Goal: Check status: Check status

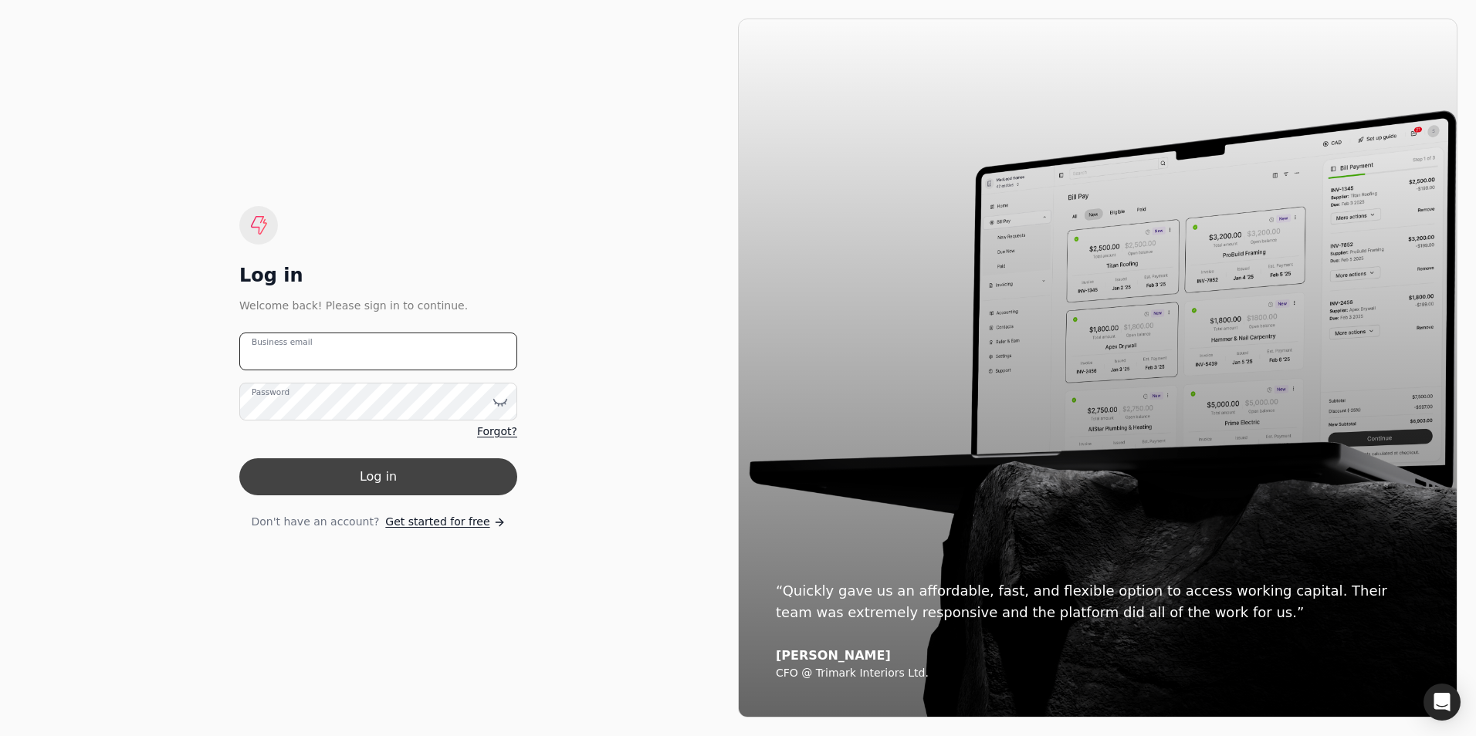
type email "[PERSON_NAME][EMAIL_ADDRESS][DOMAIN_NAME]"
click at [396, 481] on button "Log in" at bounding box center [378, 476] width 278 height 37
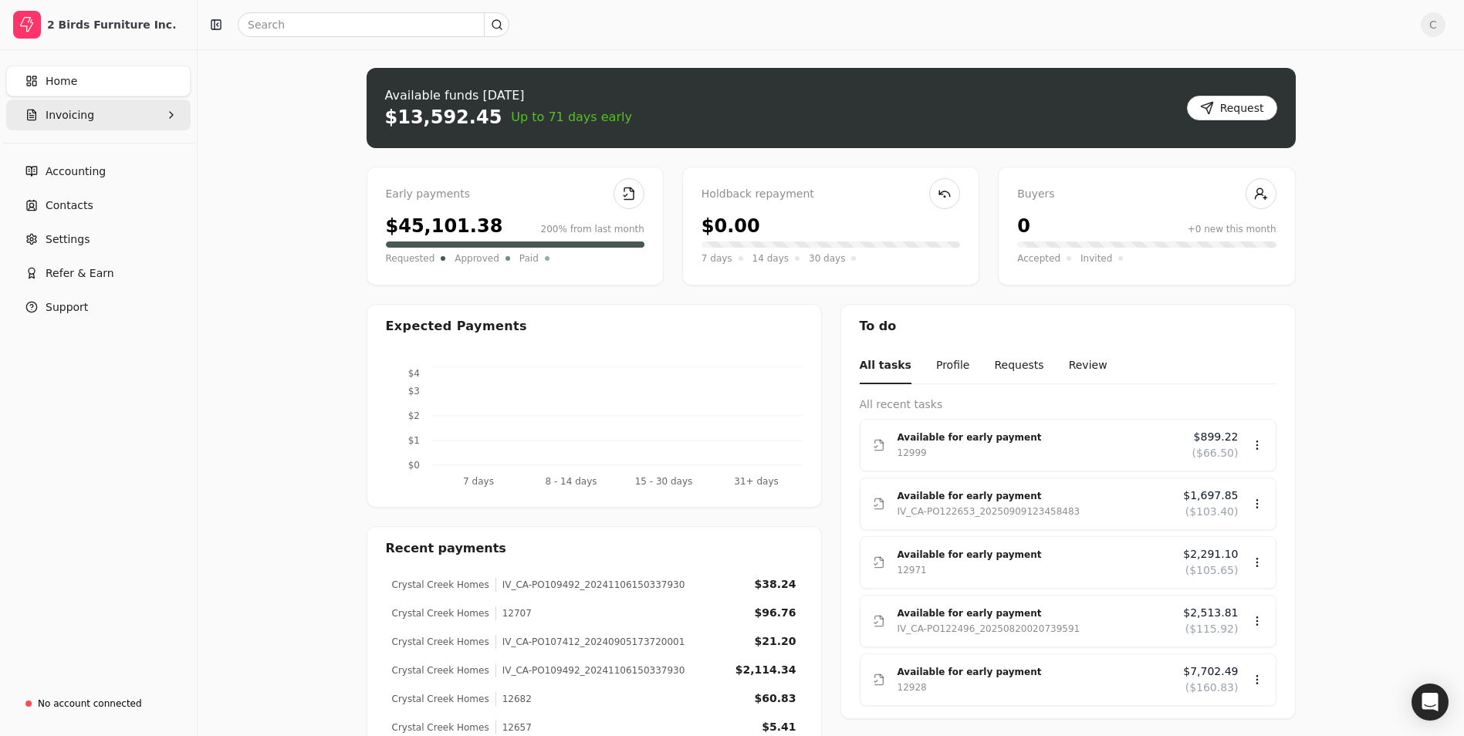
click at [86, 117] on span "Invoicing" at bounding box center [70, 115] width 49 height 16
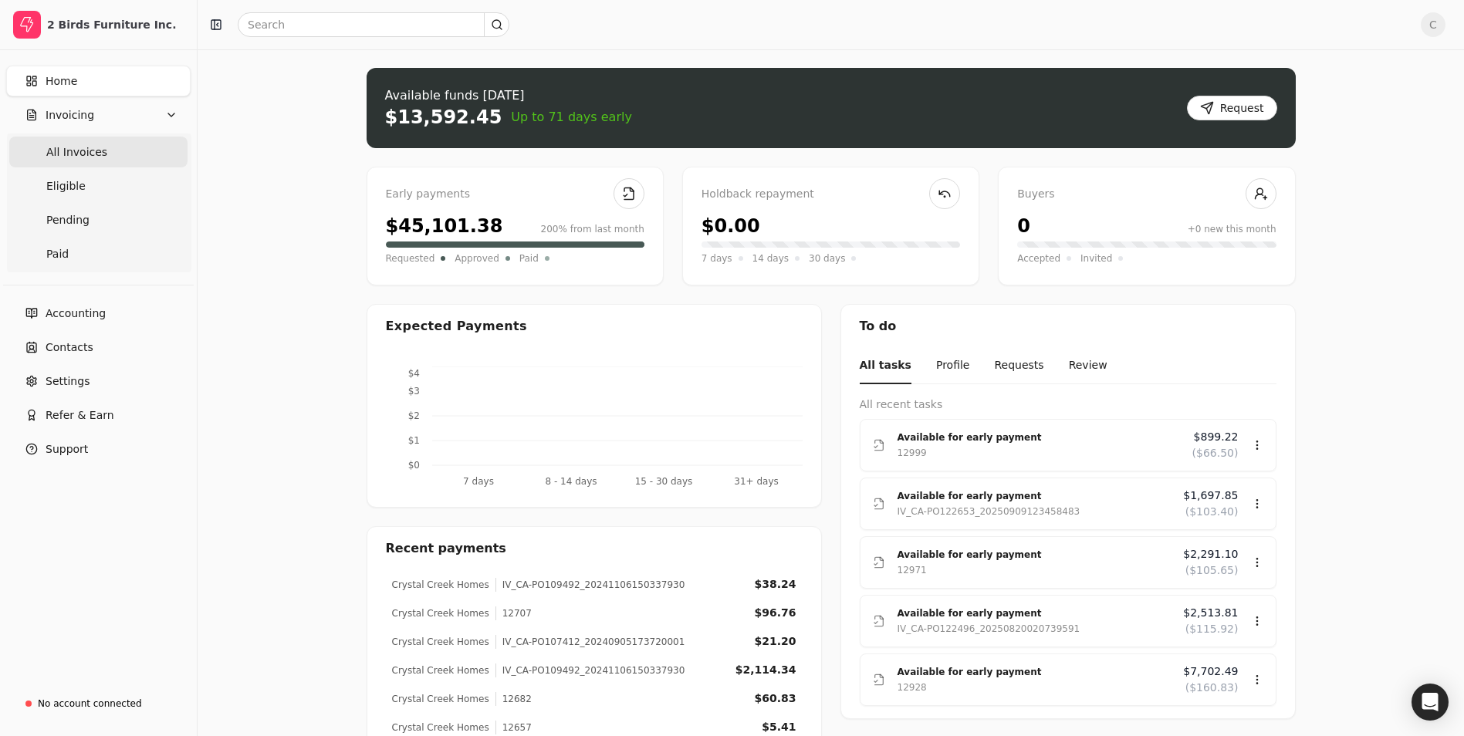
click at [81, 157] on span "All Invoices" at bounding box center [76, 152] width 61 height 16
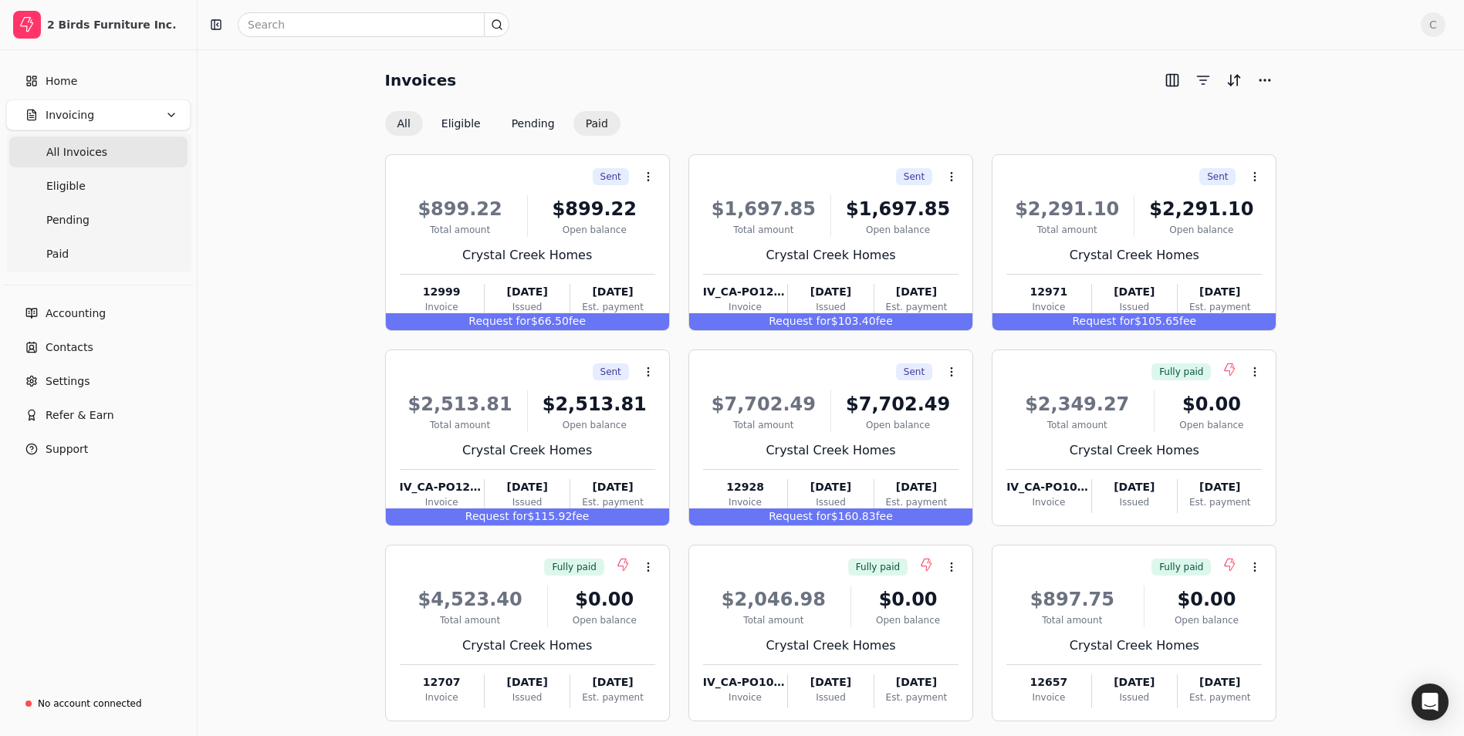
click at [594, 120] on button "Paid" at bounding box center [596, 123] width 47 height 25
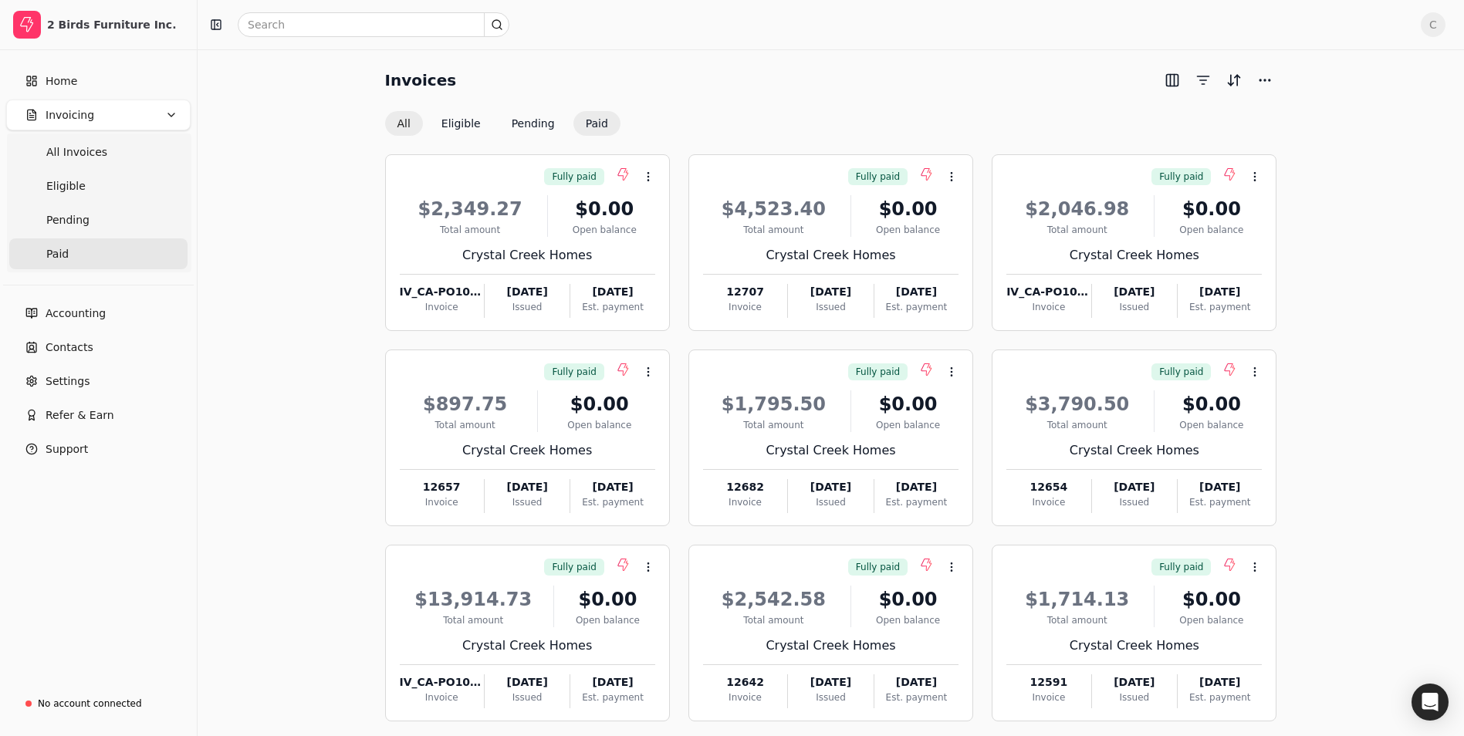
click at [401, 119] on button "All" at bounding box center [404, 123] width 38 height 25
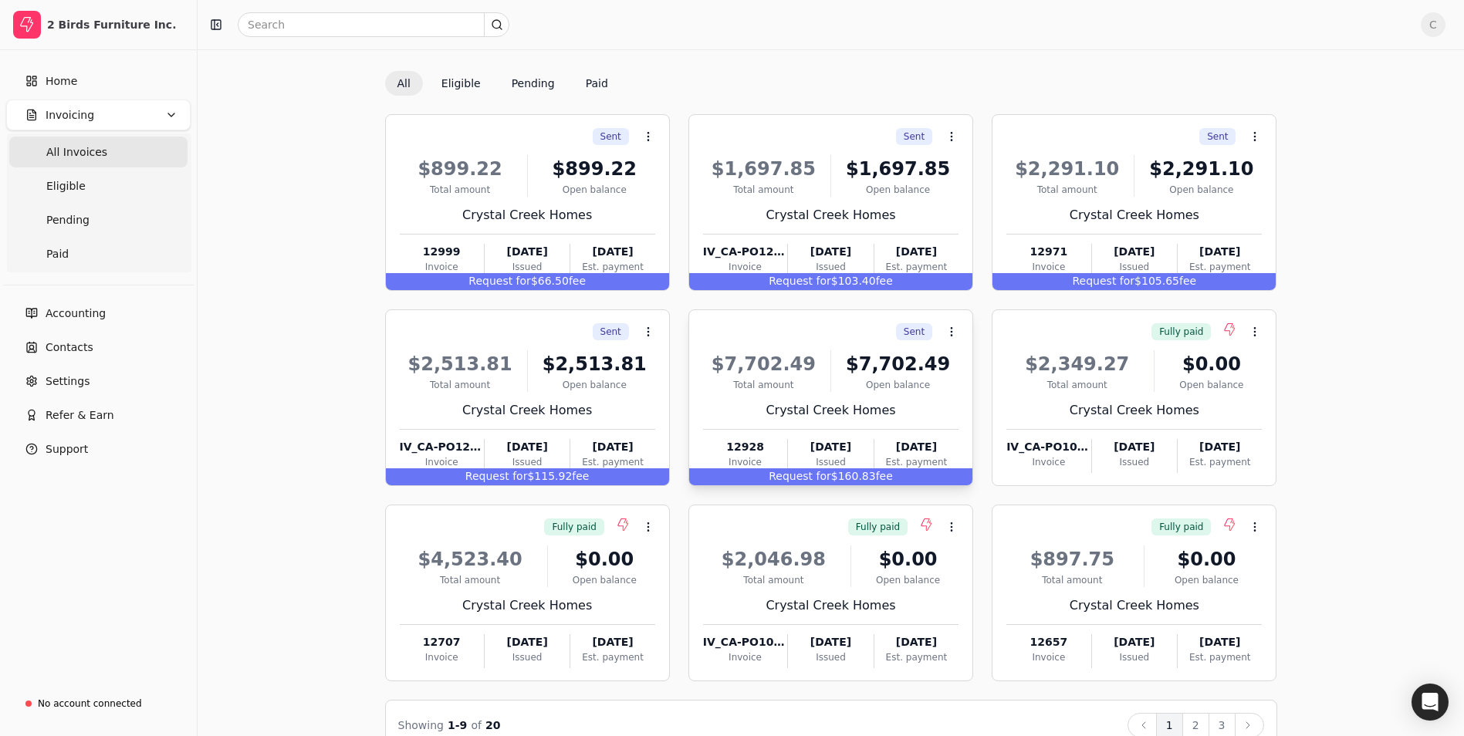
scroll to position [72, 0]
